Goal: Task Accomplishment & Management: Use online tool/utility

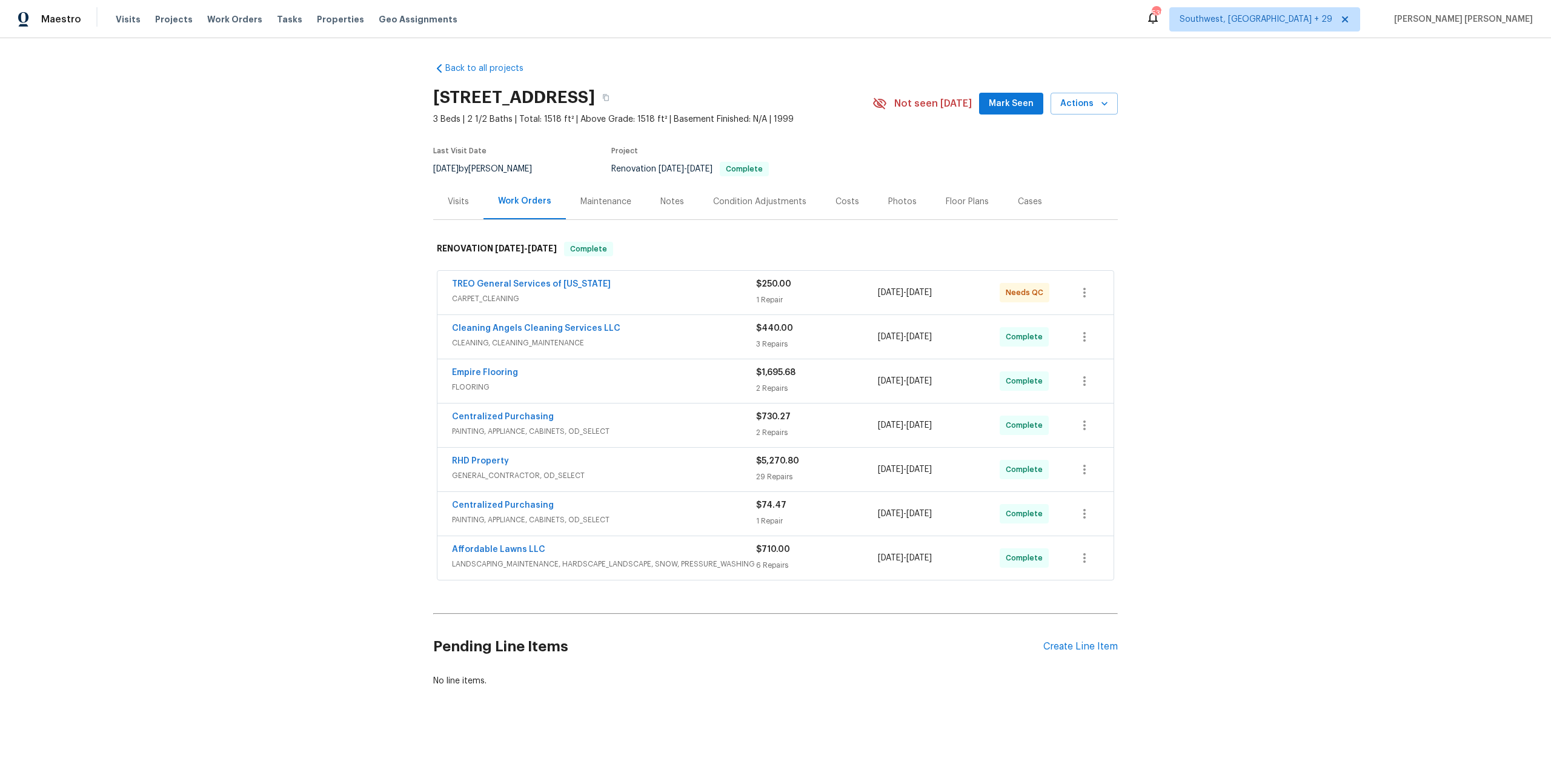
click at [668, 544] on div "Affordable Lawns LLC" at bounding box center [604, 551] width 304 height 15
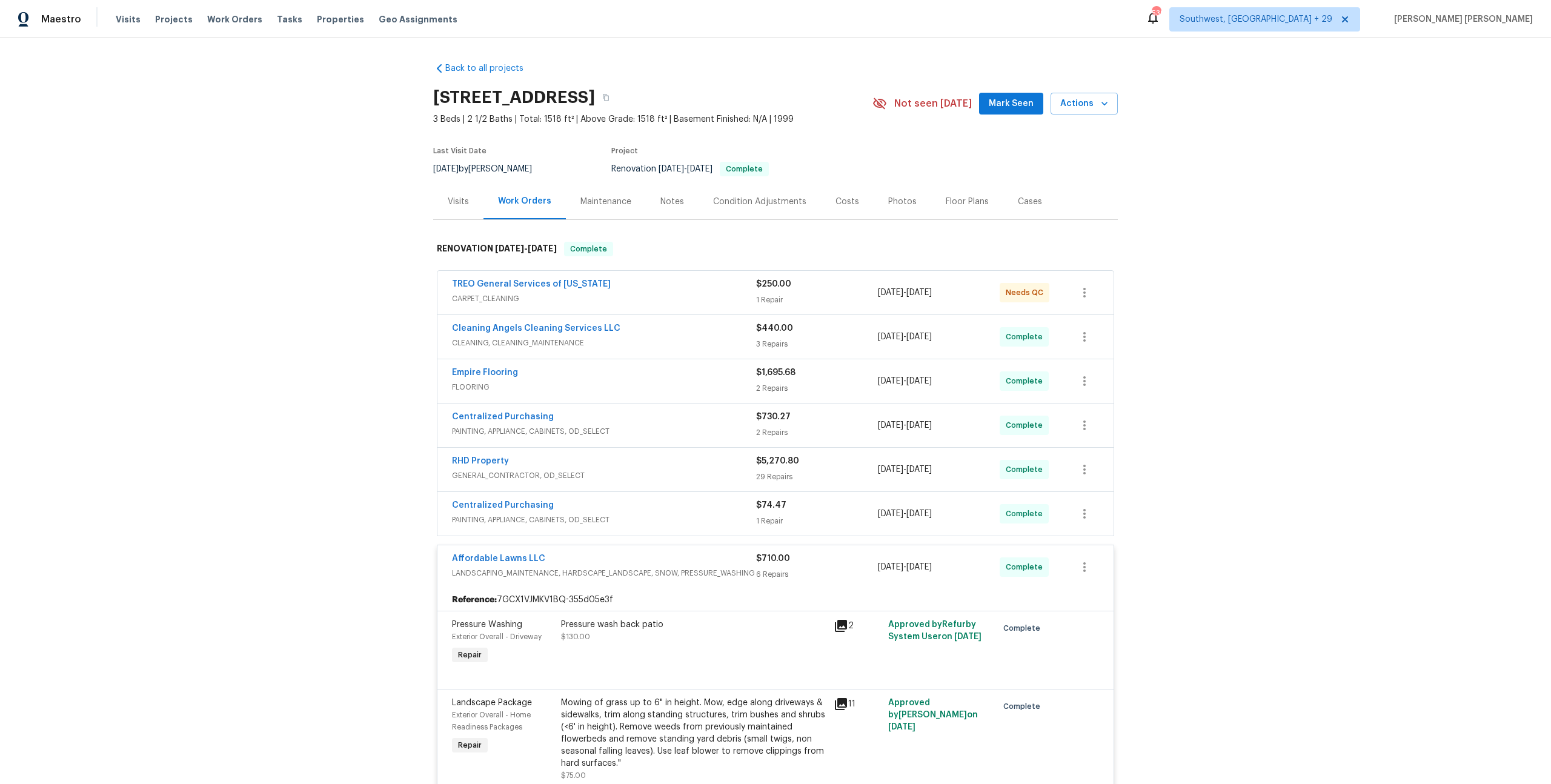
click at [703, 519] on span "PAINTING, APPLIANCE, CABINETS, OD_SELECT" at bounding box center [604, 519] width 304 height 12
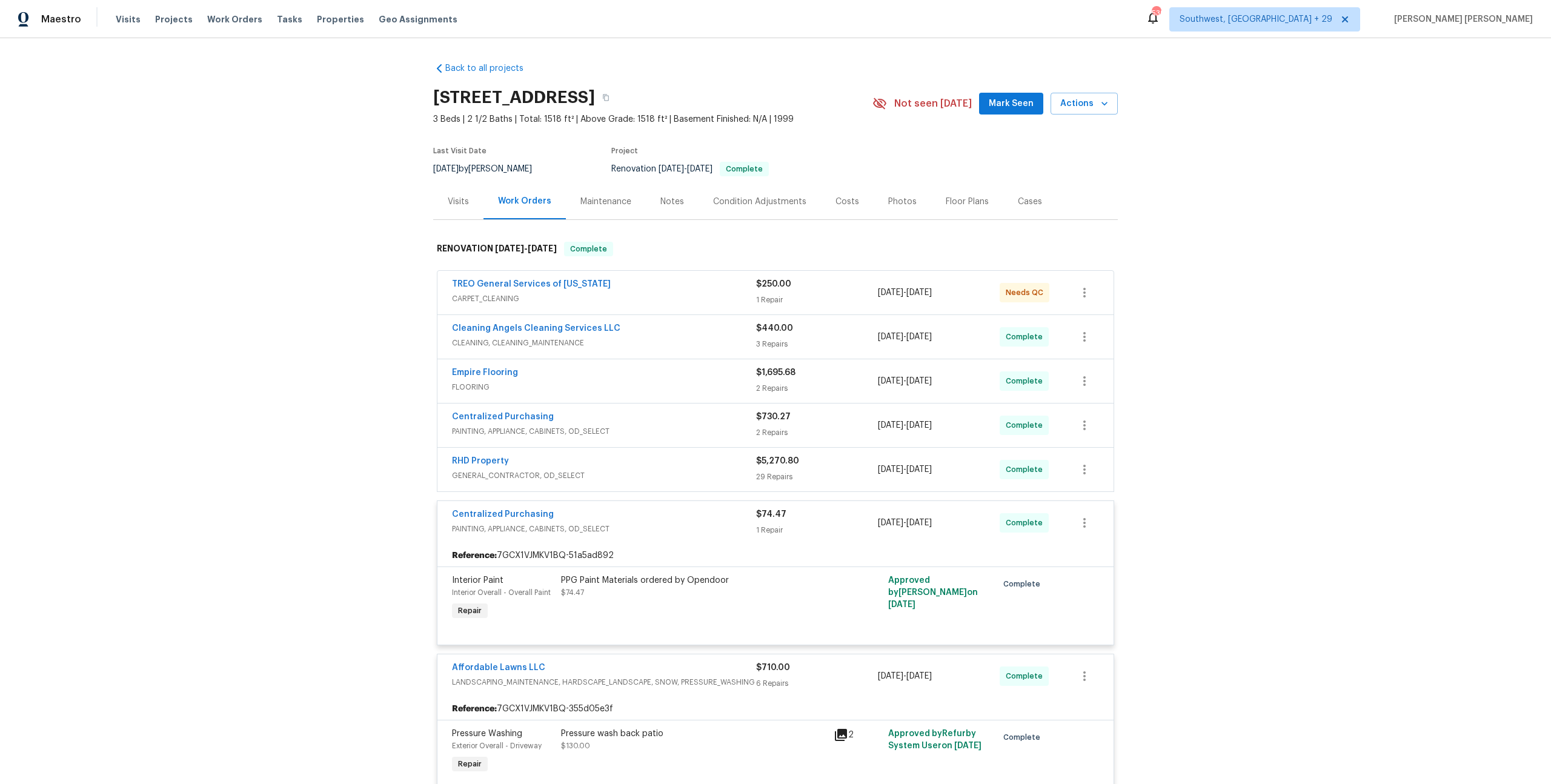
click at [736, 467] on div "RHD Property" at bounding box center [604, 462] width 304 height 15
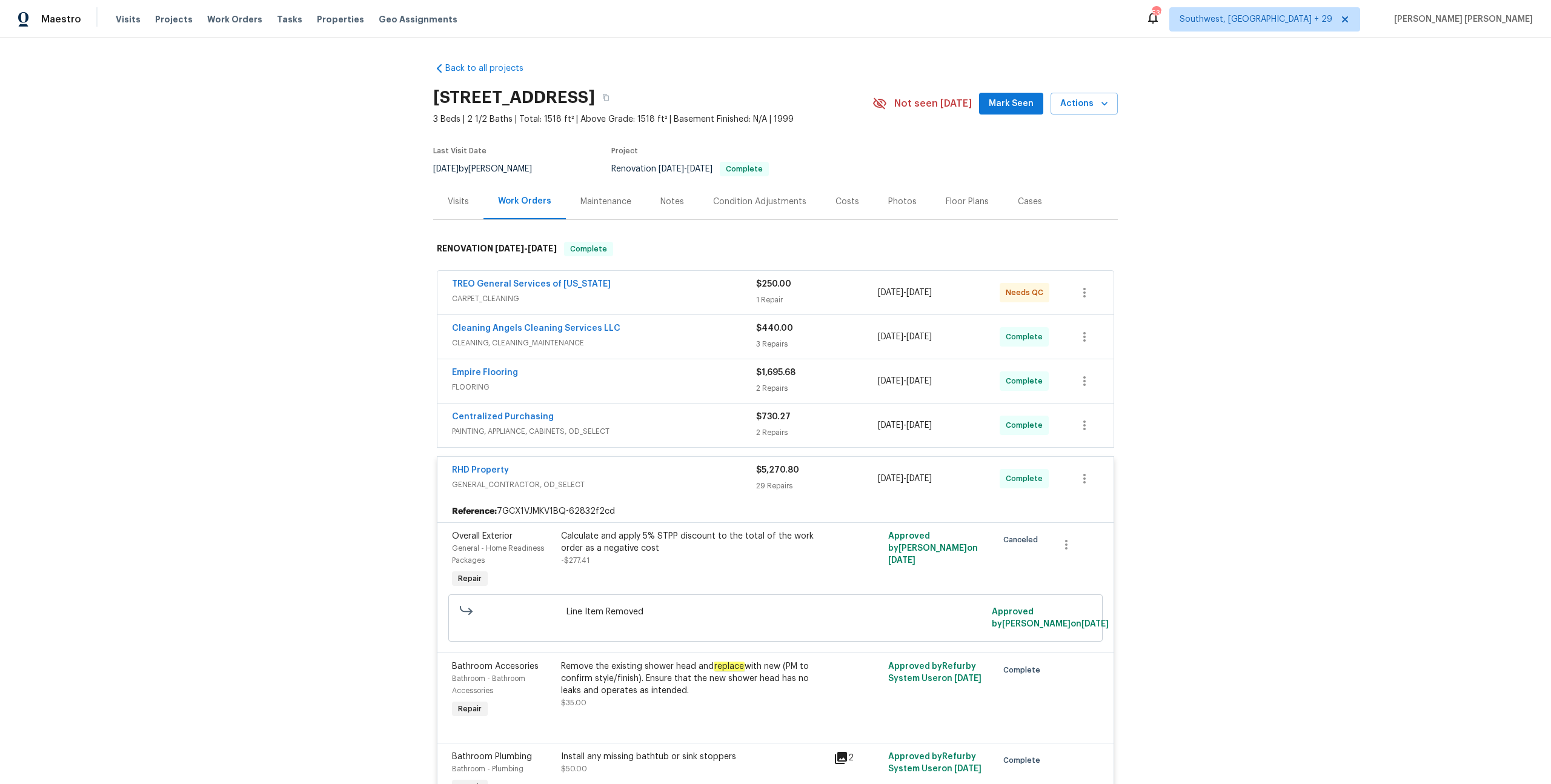
click at [746, 428] on span "PAINTING, APPLIANCE, CABINETS, OD_SELECT" at bounding box center [604, 431] width 304 height 12
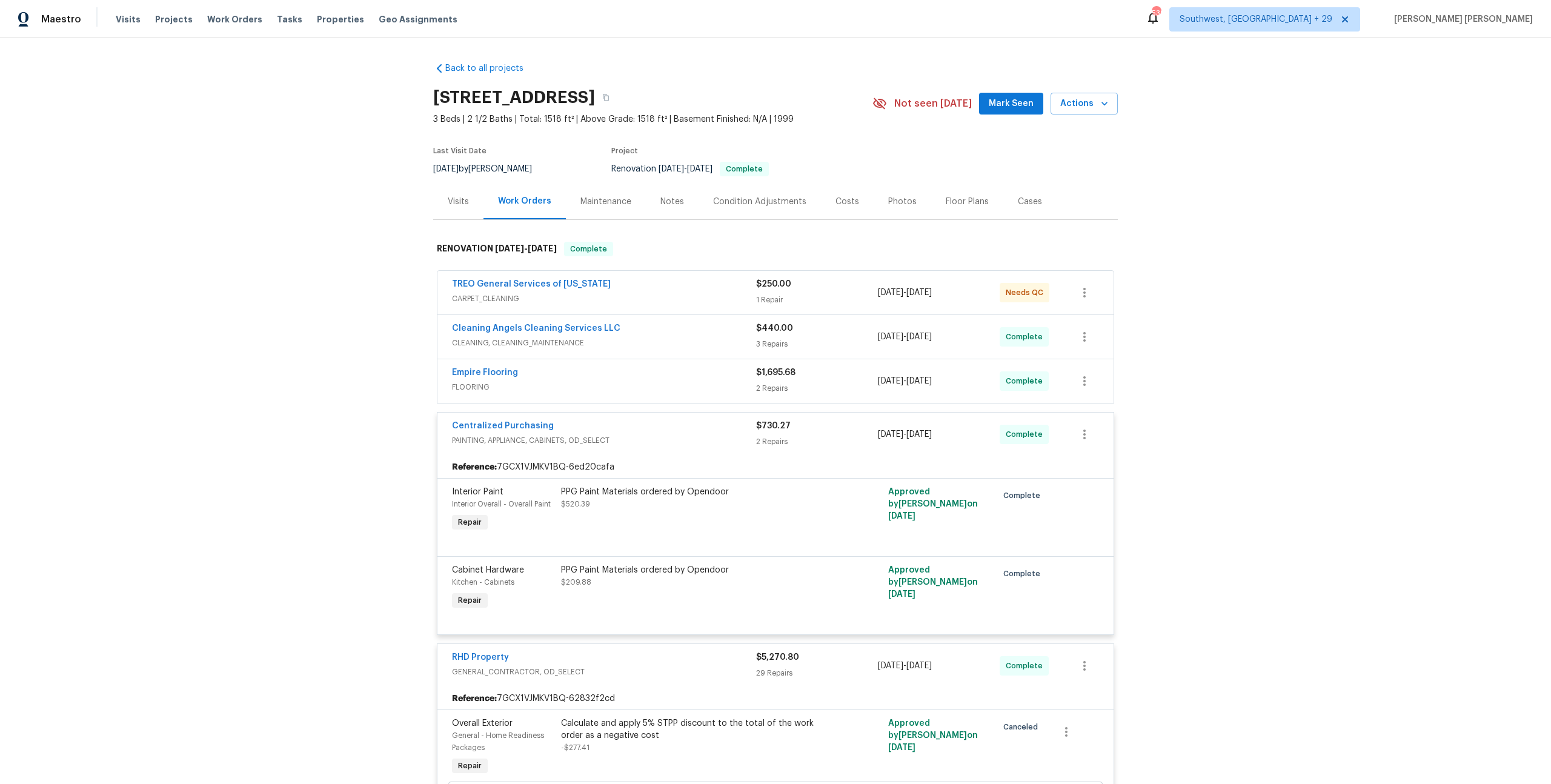
click at [747, 385] on span "FLOORING" at bounding box center [604, 386] width 304 height 12
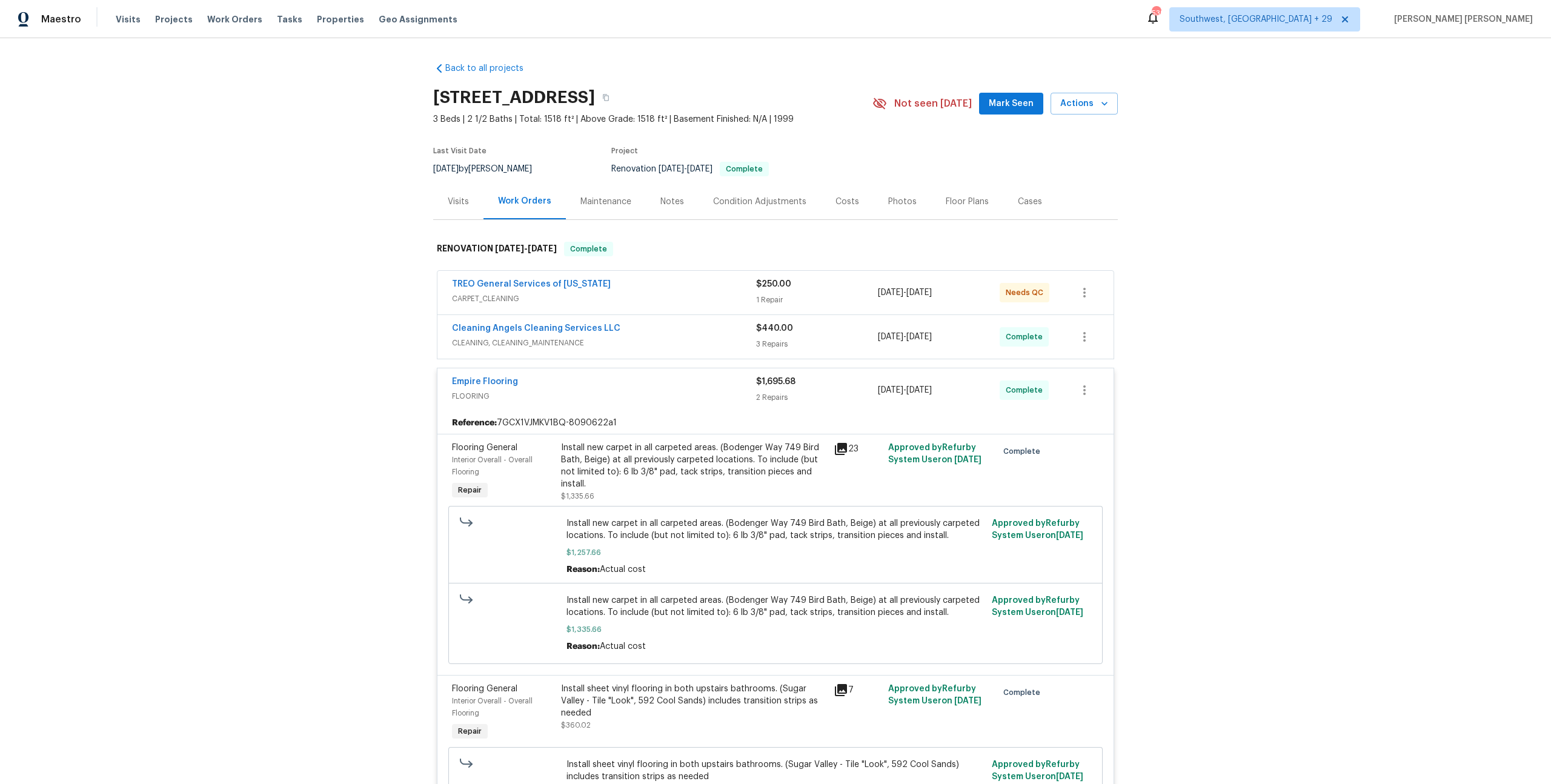
click at [748, 339] on span "CLEANING, CLEANING_MAINTENANCE" at bounding box center [604, 342] width 304 height 12
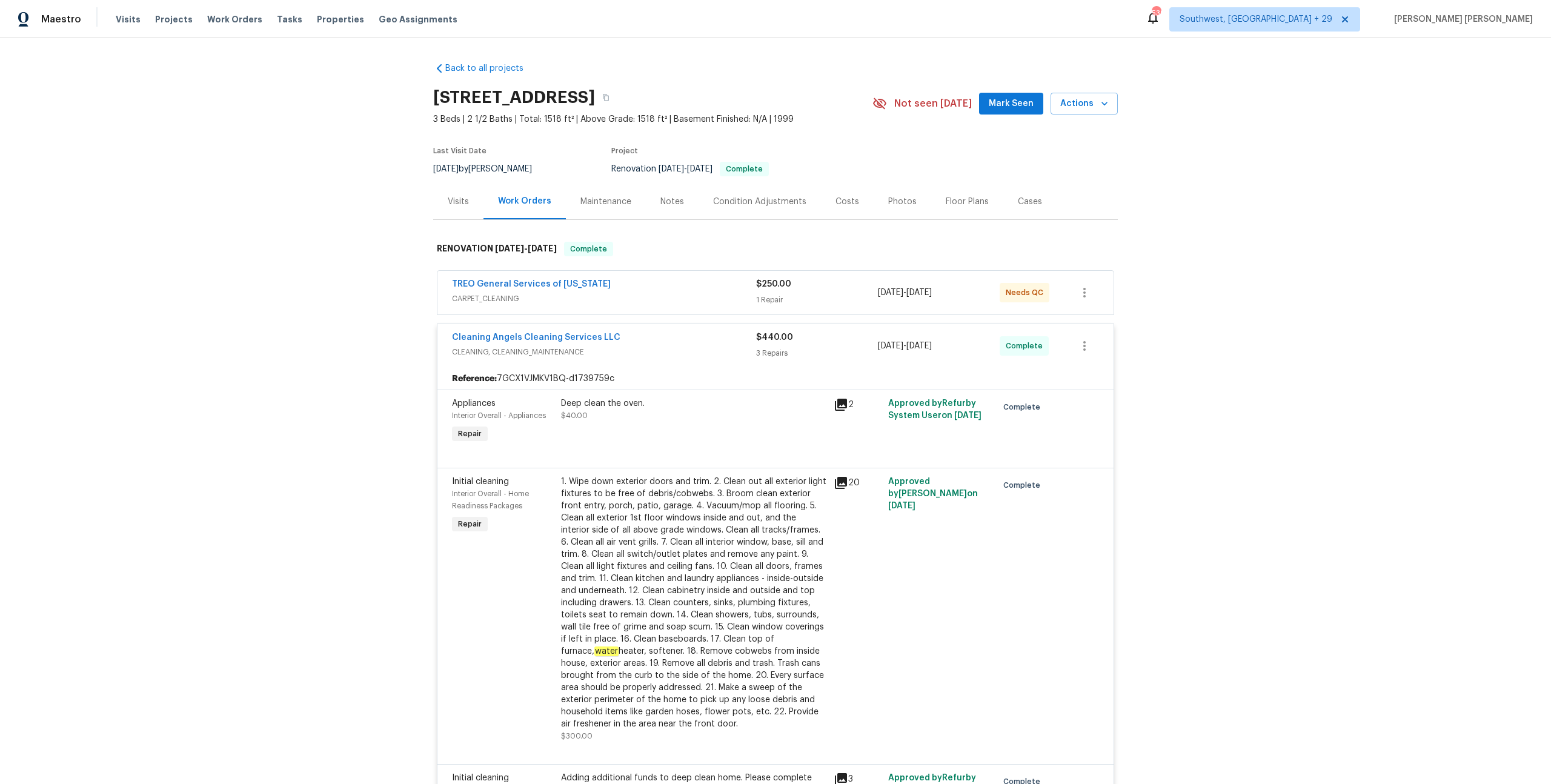
click at [749, 287] on div "TREO General Services of [US_STATE]" at bounding box center [604, 285] width 304 height 15
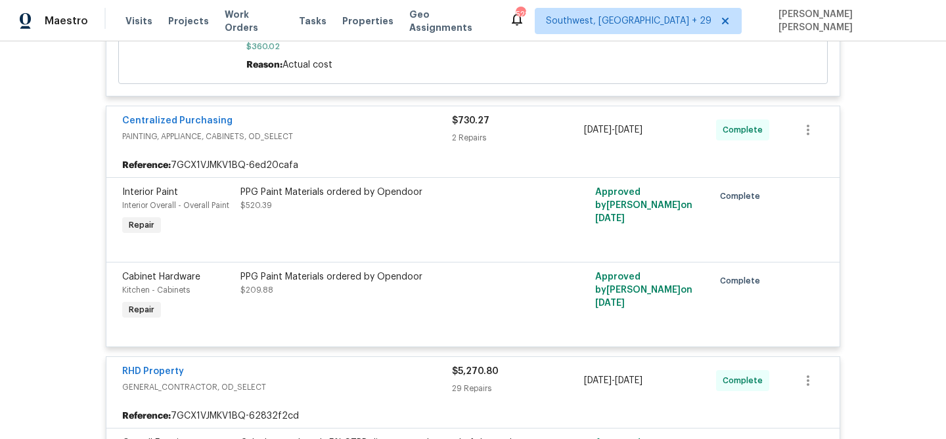
scroll to position [1619, 0]
click at [205, 125] on link "Centralized Purchasing" at bounding box center [177, 120] width 110 height 9
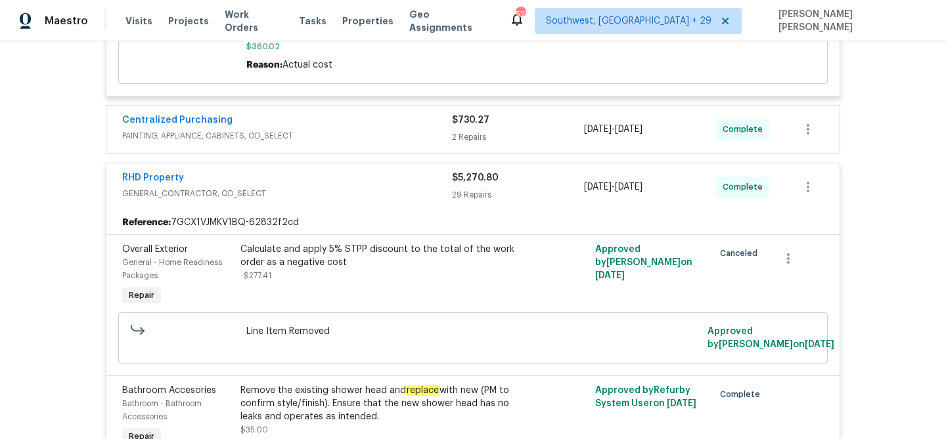
click at [621, 141] on div "10/1/2025 - 10/1/2025" at bounding box center [650, 130] width 132 height 32
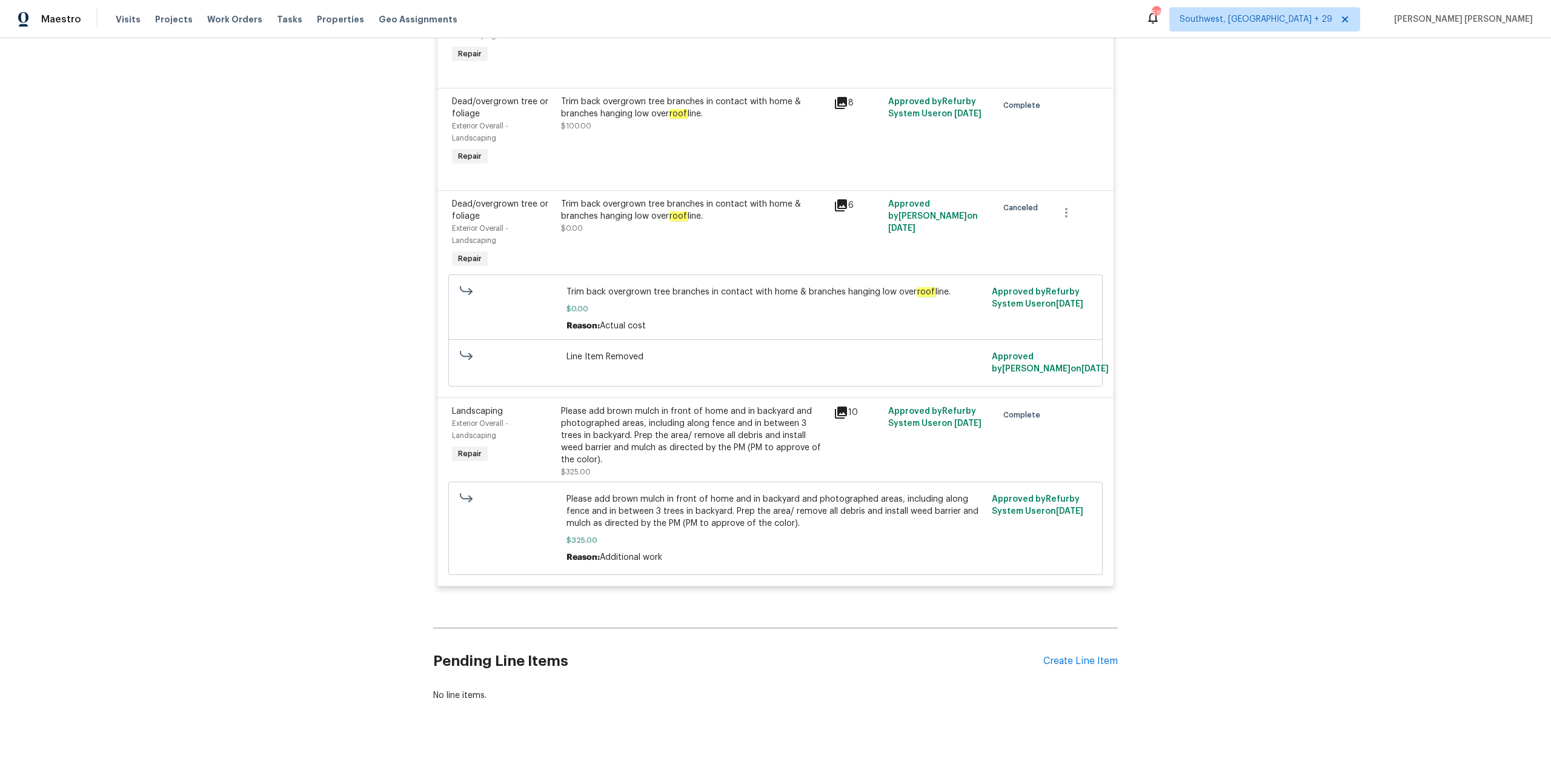
scroll to position [5503, 0]
